Goal: Check status

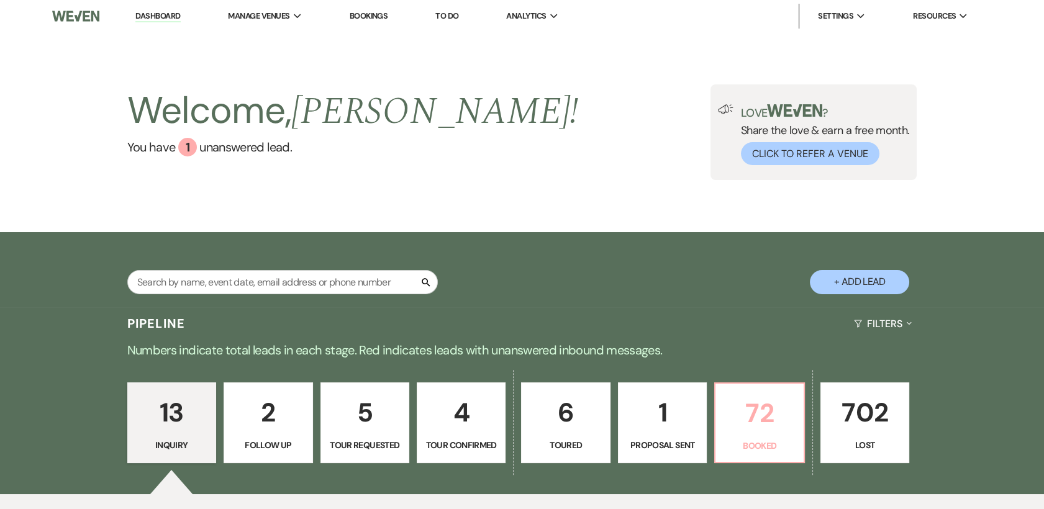
click at [755, 424] on p "72" at bounding box center [759, 413] width 73 height 42
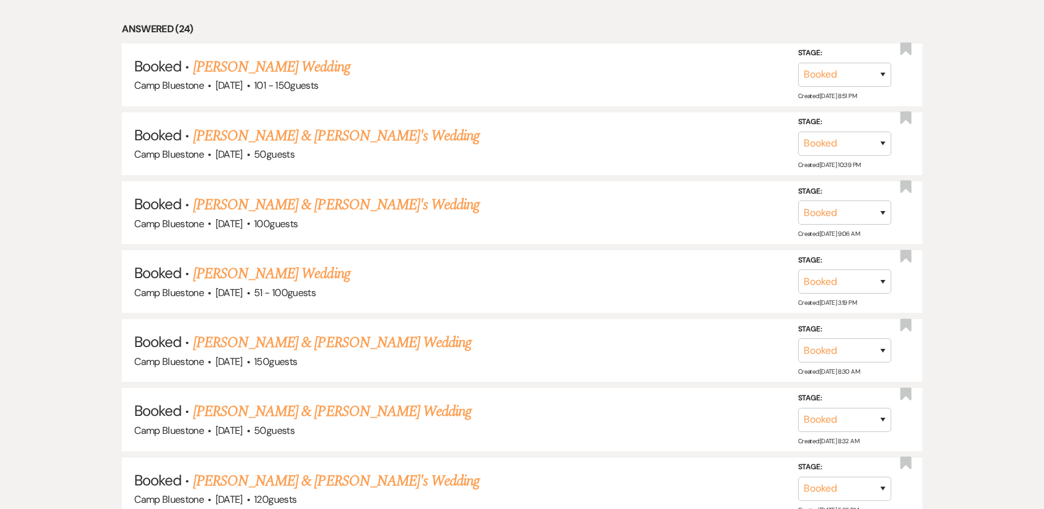
scroll to position [452, 0]
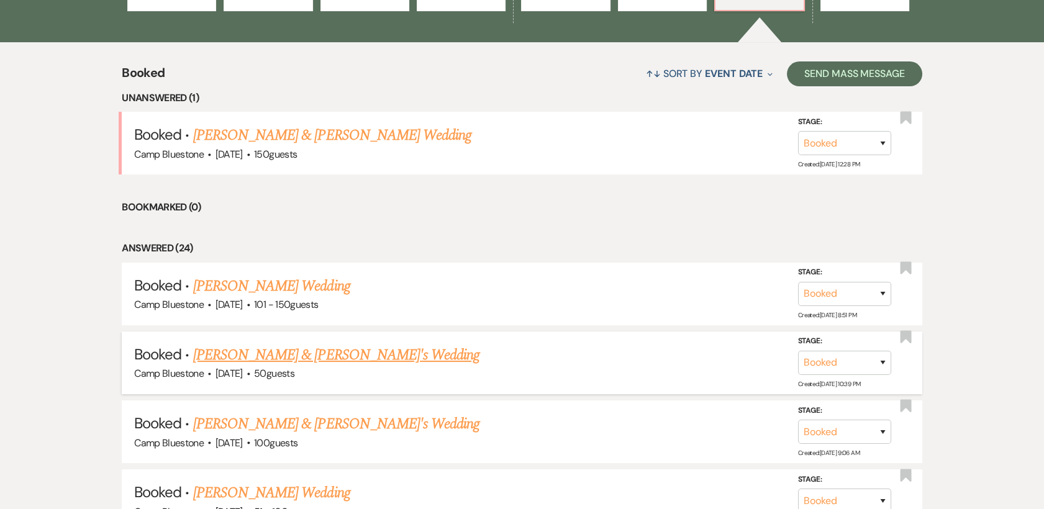
click at [266, 355] on link "[PERSON_NAME] & [PERSON_NAME]'s Wedding" at bounding box center [336, 355] width 287 height 22
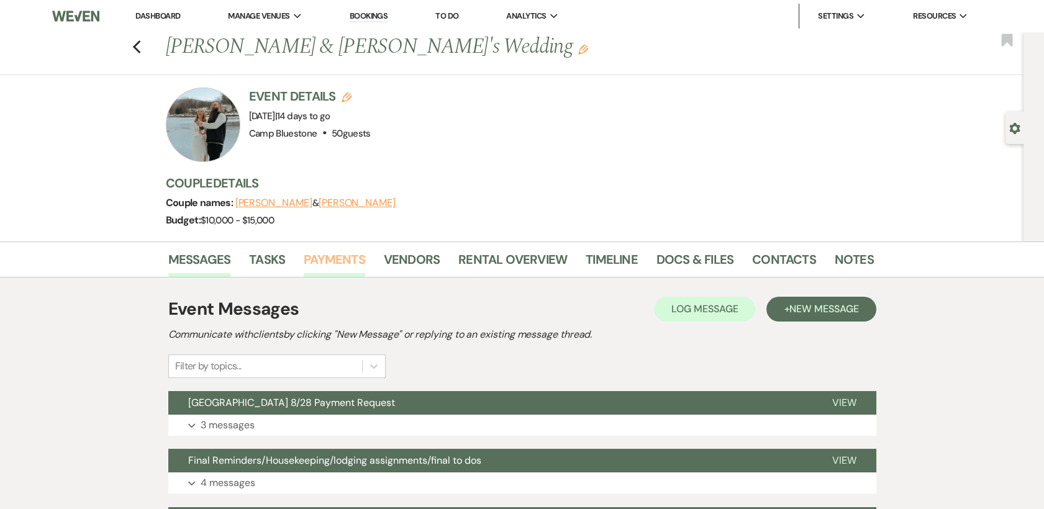
click at [348, 253] on link "Payments" at bounding box center [334, 263] width 61 height 27
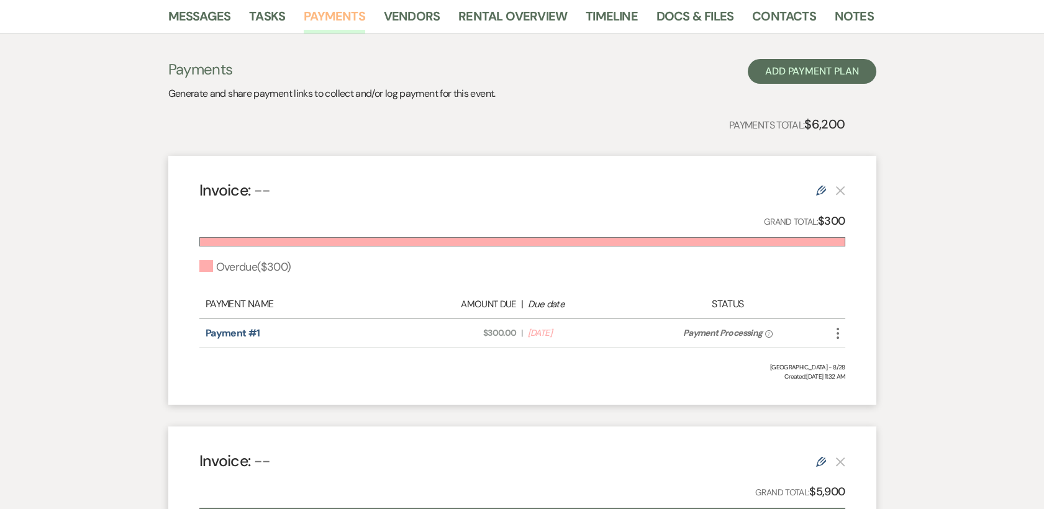
scroll to position [219, 0]
